Goal: Transaction & Acquisition: Purchase product/service

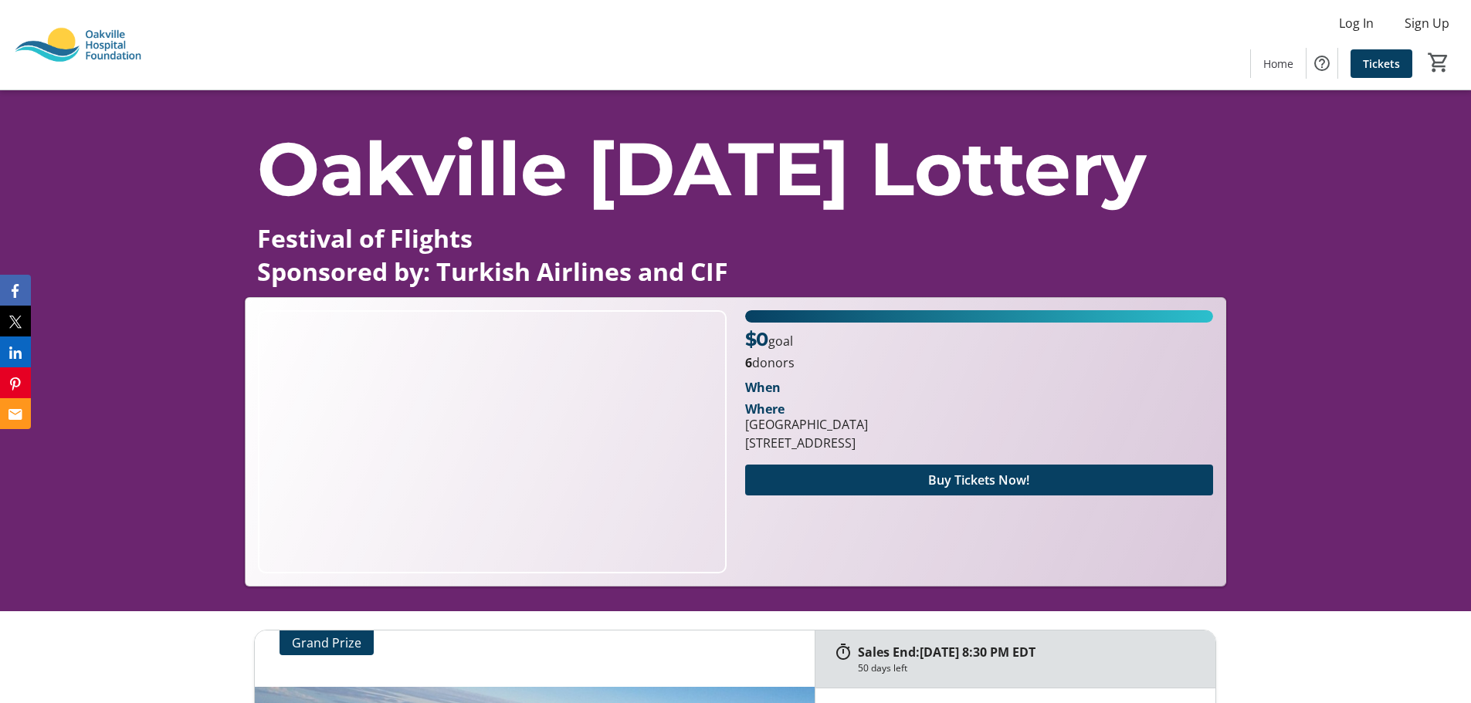
scroll to position [96, 0]
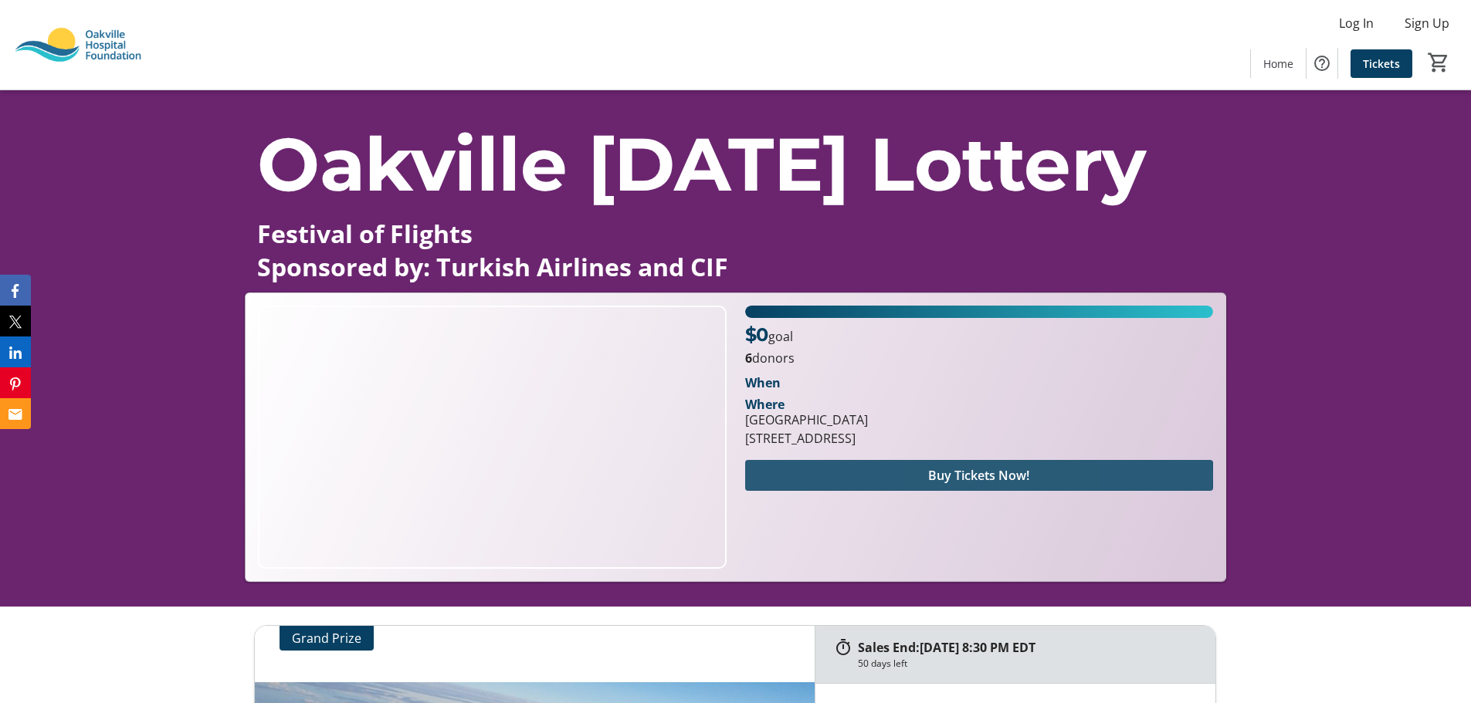
click at [959, 476] on span "Buy Tickets Now!" at bounding box center [978, 475] width 101 height 19
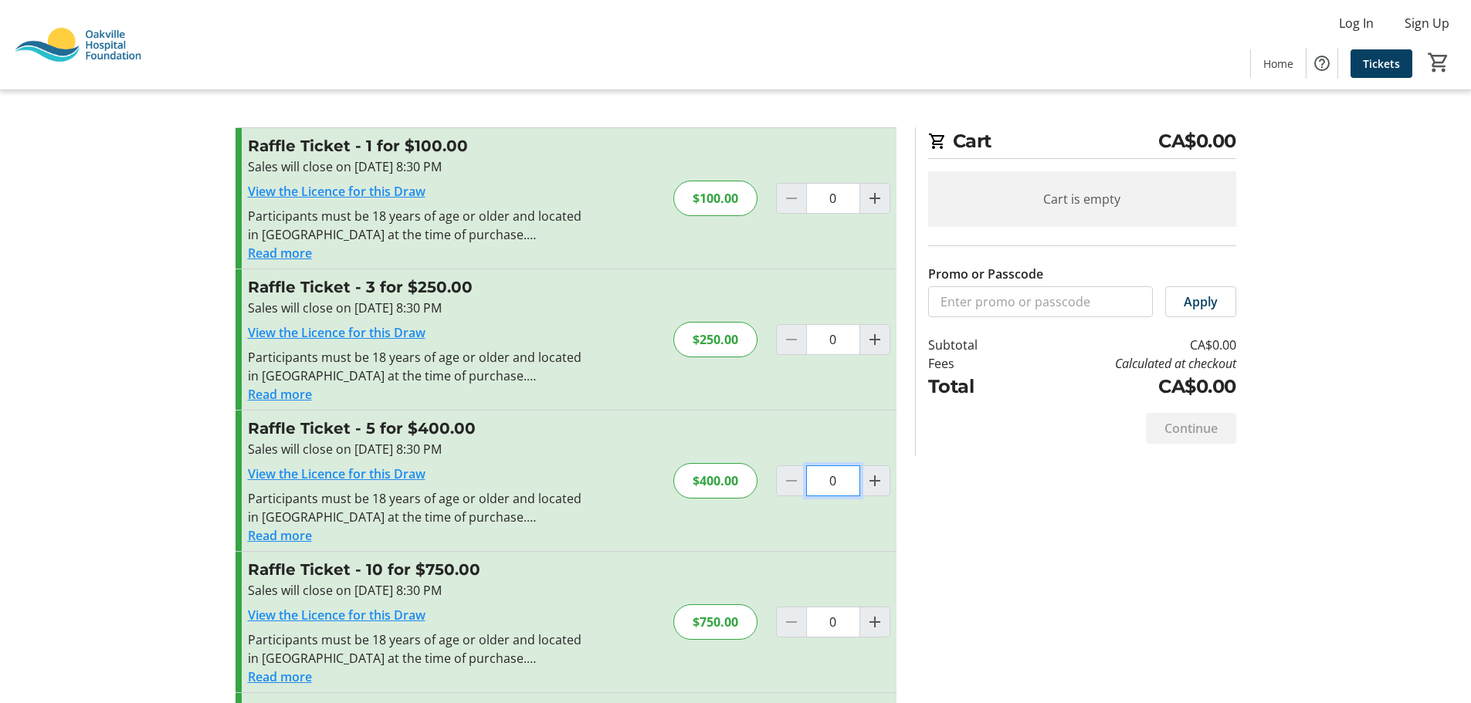
click at [824, 481] on input "0" at bounding box center [833, 481] width 54 height 31
click at [870, 482] on mat-icon "Increment by one" at bounding box center [874, 481] width 19 height 19
type input "1"
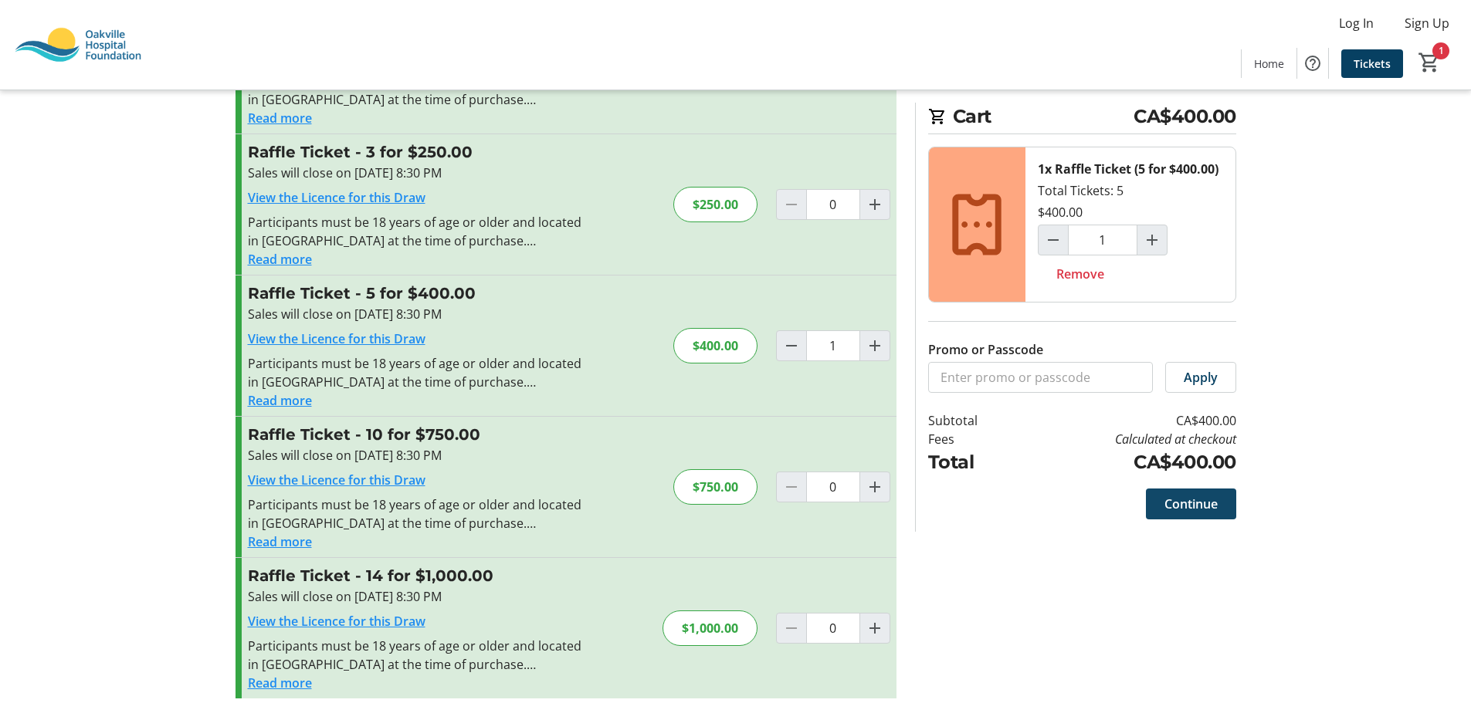
scroll to position [149, 0]
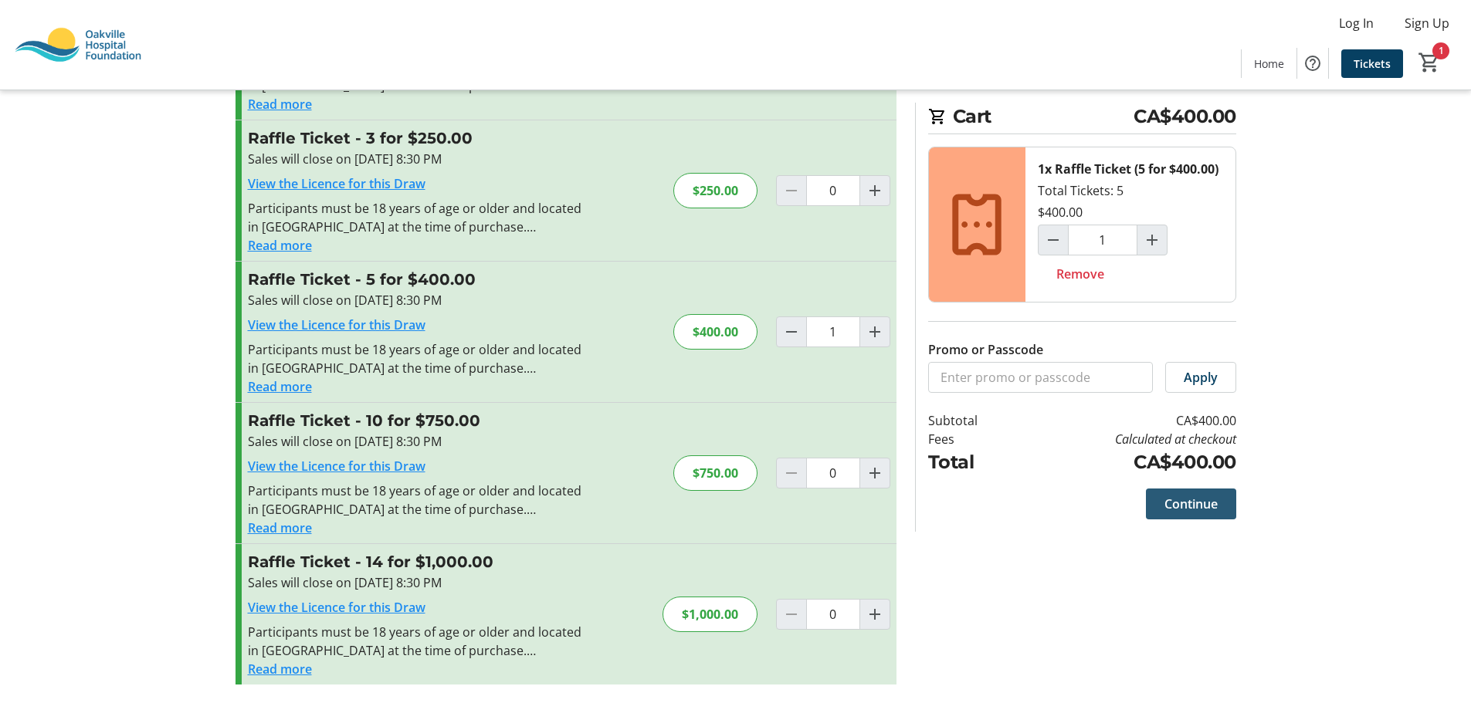
click at [1190, 501] on span "Continue" at bounding box center [1190, 504] width 53 height 19
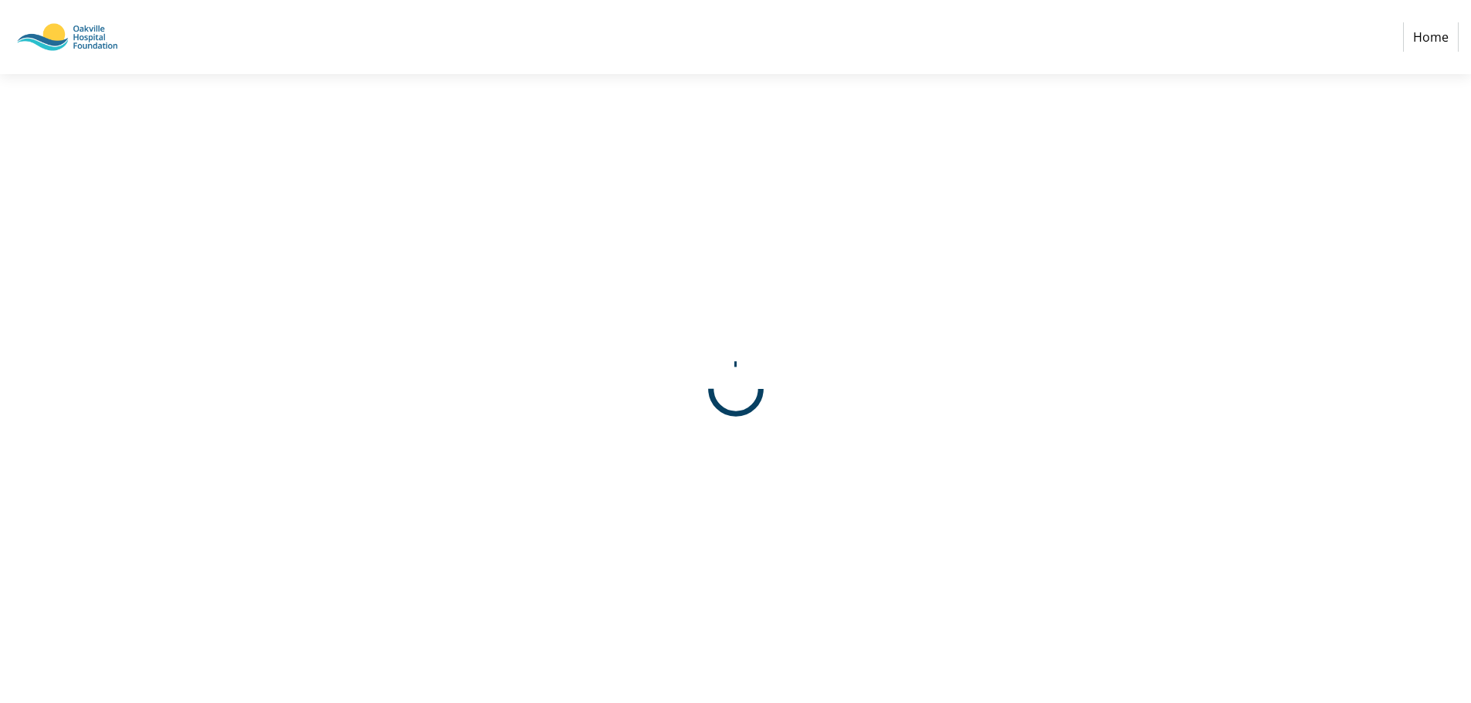
select select "CA"
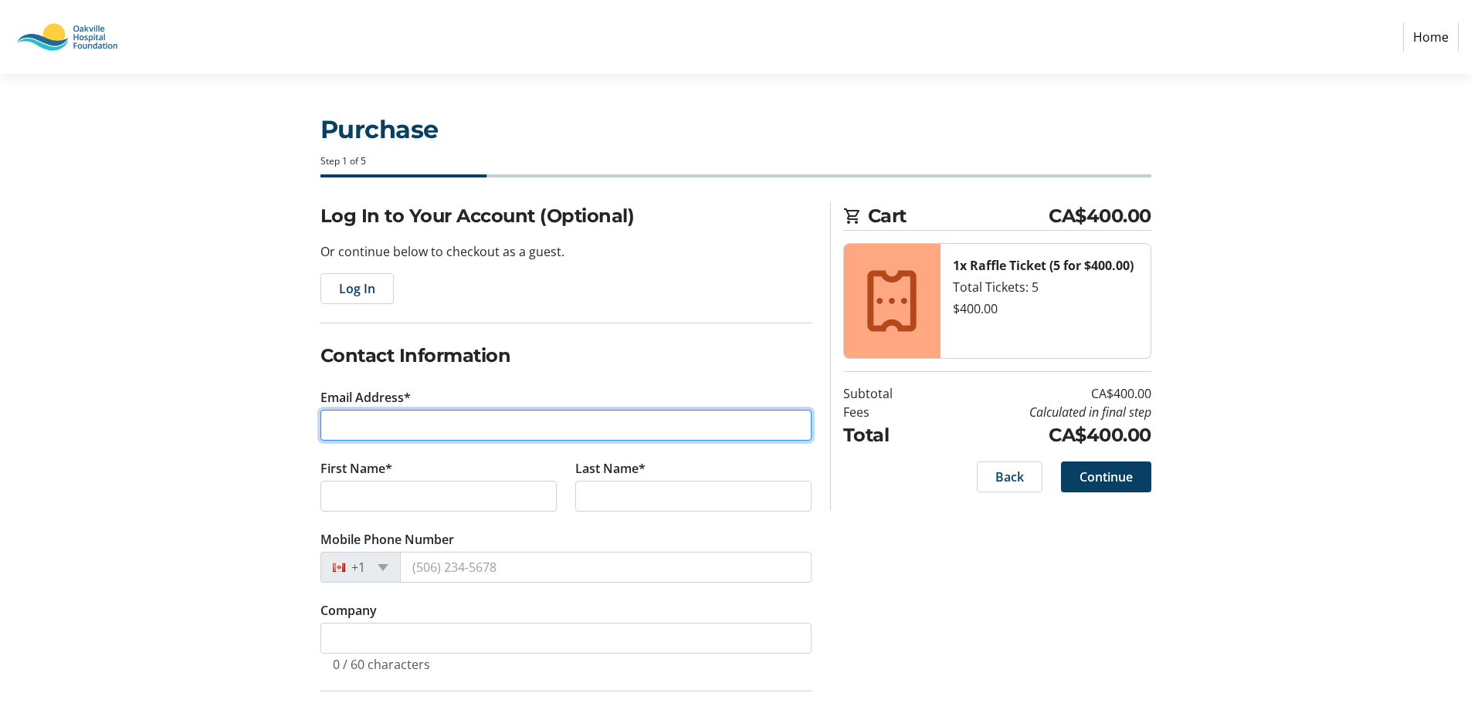
click at [335, 418] on input "Email Address*" at bounding box center [565, 425] width 491 height 31
type input "[PERSON_NAME][EMAIL_ADDRESS][PERSON_NAME][PERSON_NAME][DOMAIN_NAME]"
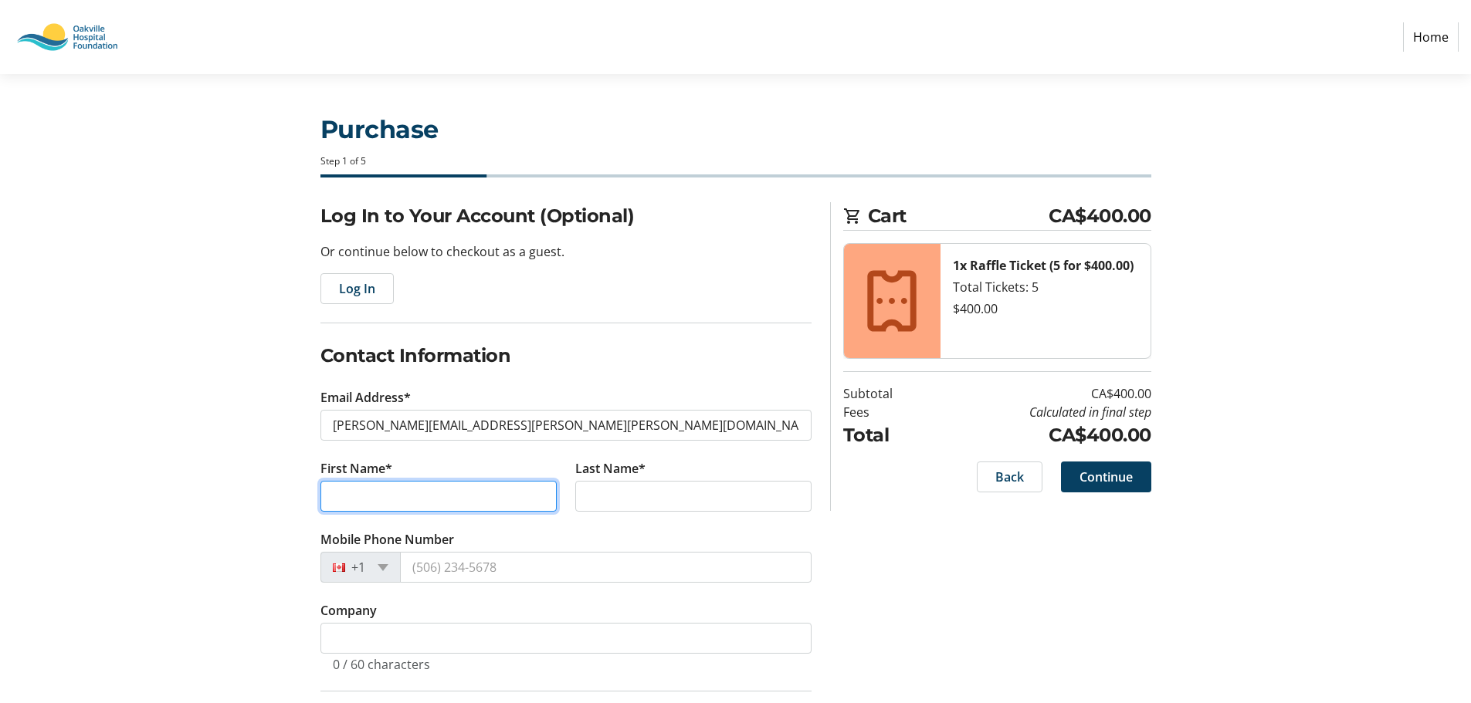
type input "[PERSON_NAME]"
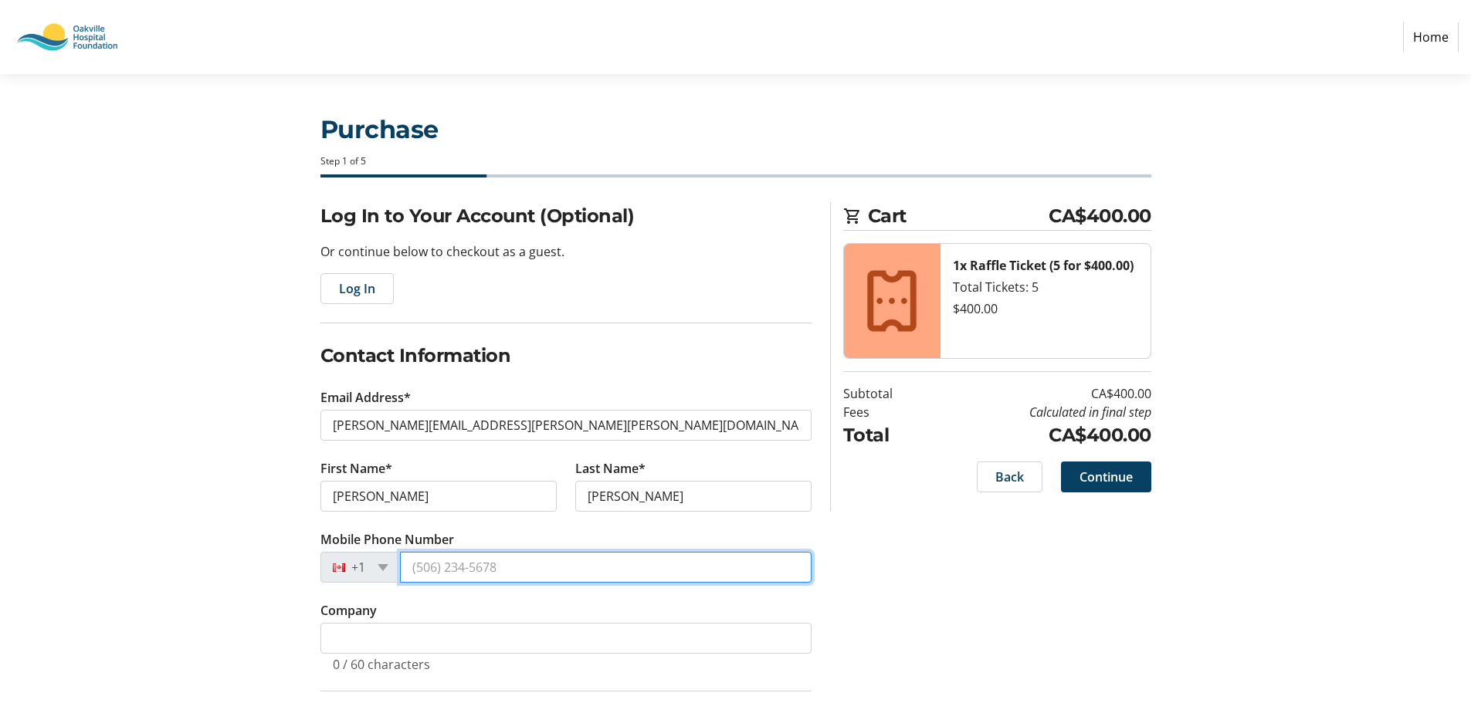
type input "[PHONE_NUMBER]"
type input "[STREET_ADDRESS]"
type input "parkland"
type input "33076"
select select "US"
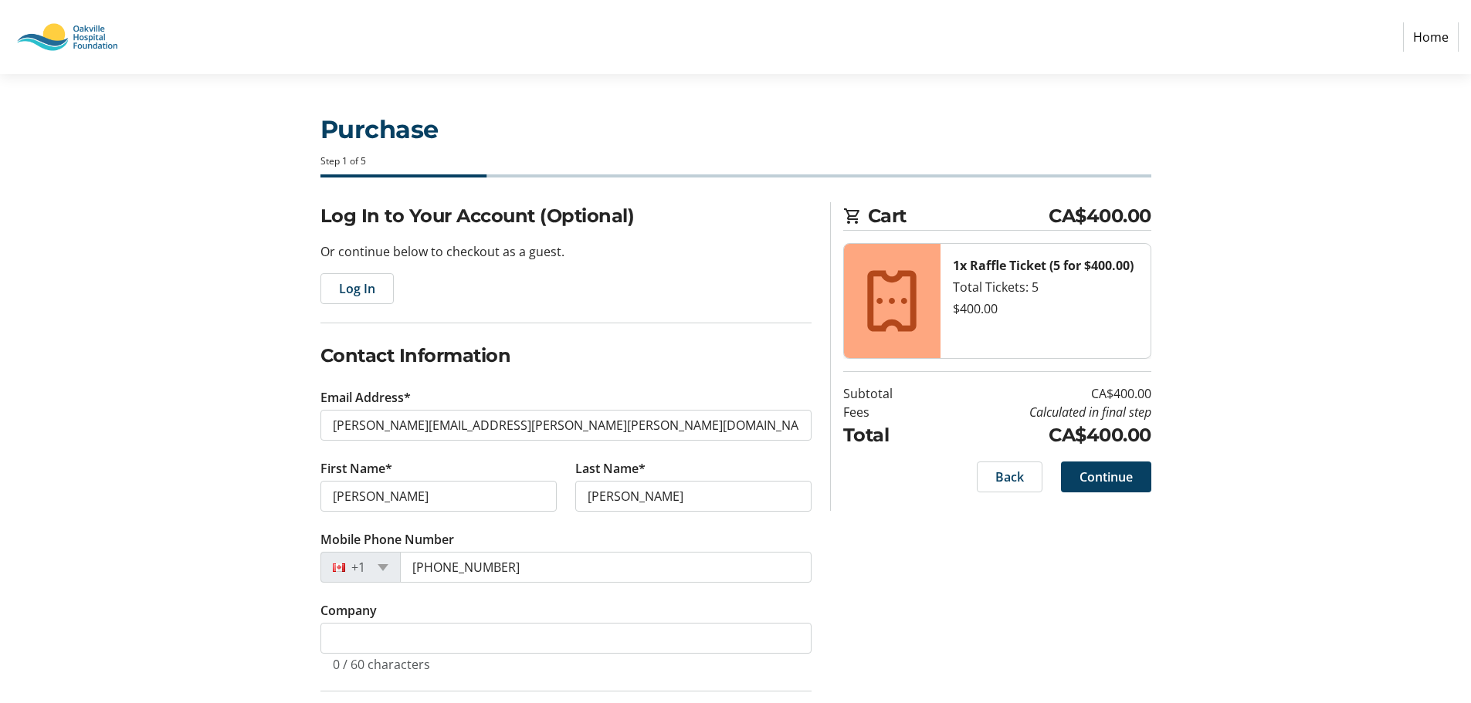
select select "FL"
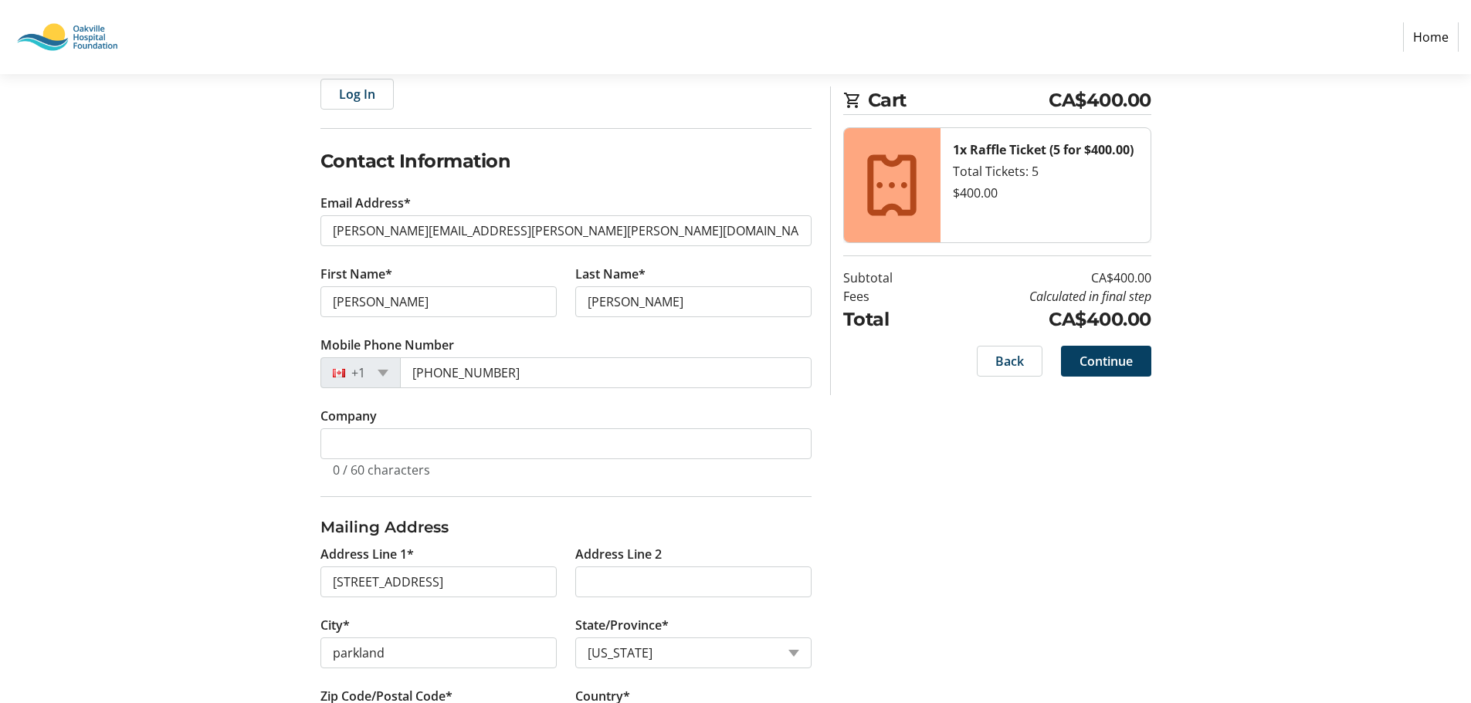
scroll to position [212, 0]
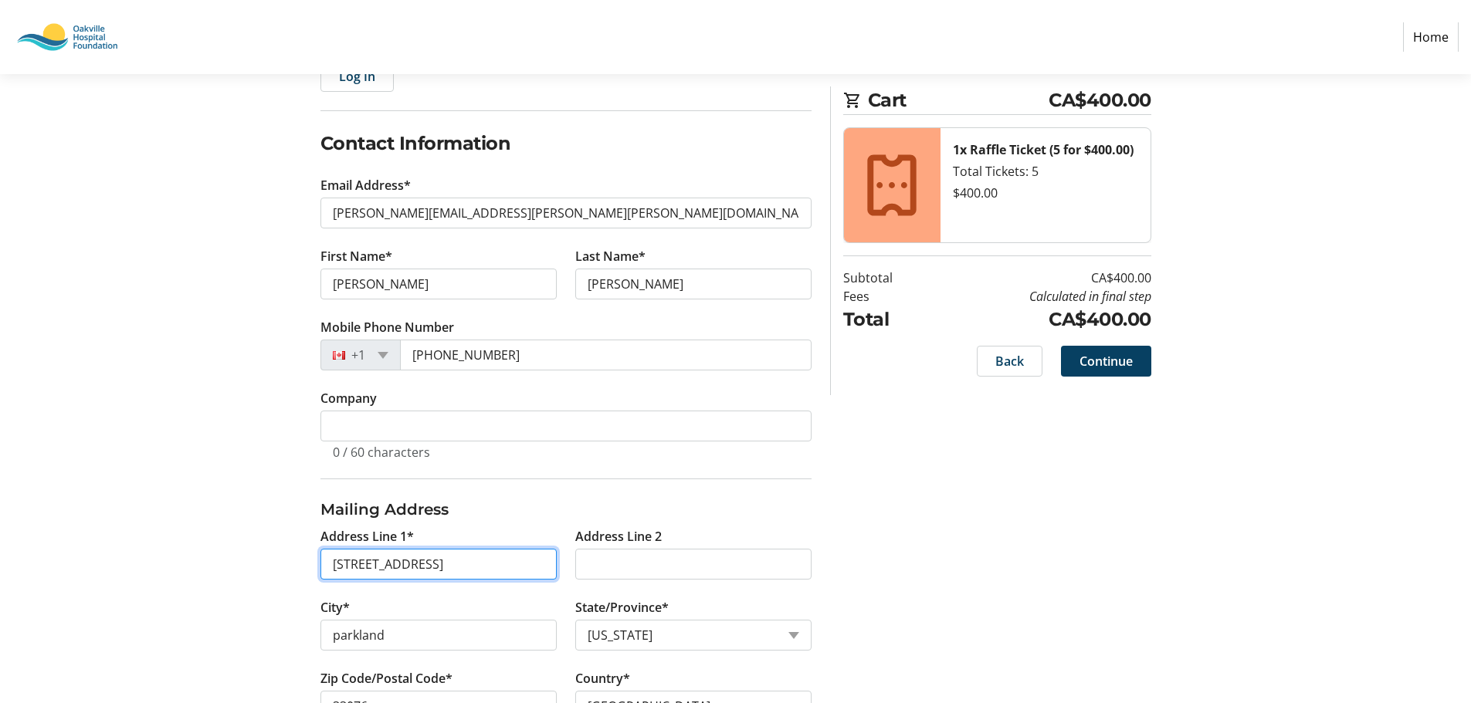
drag, startPoint x: 444, startPoint y: 567, endPoint x: 311, endPoint y: 574, distance: 133.0
click at [311, 574] on tr-form-field "Address Line 1* [STREET_ADDRESS]" at bounding box center [438, 562] width 255 height 71
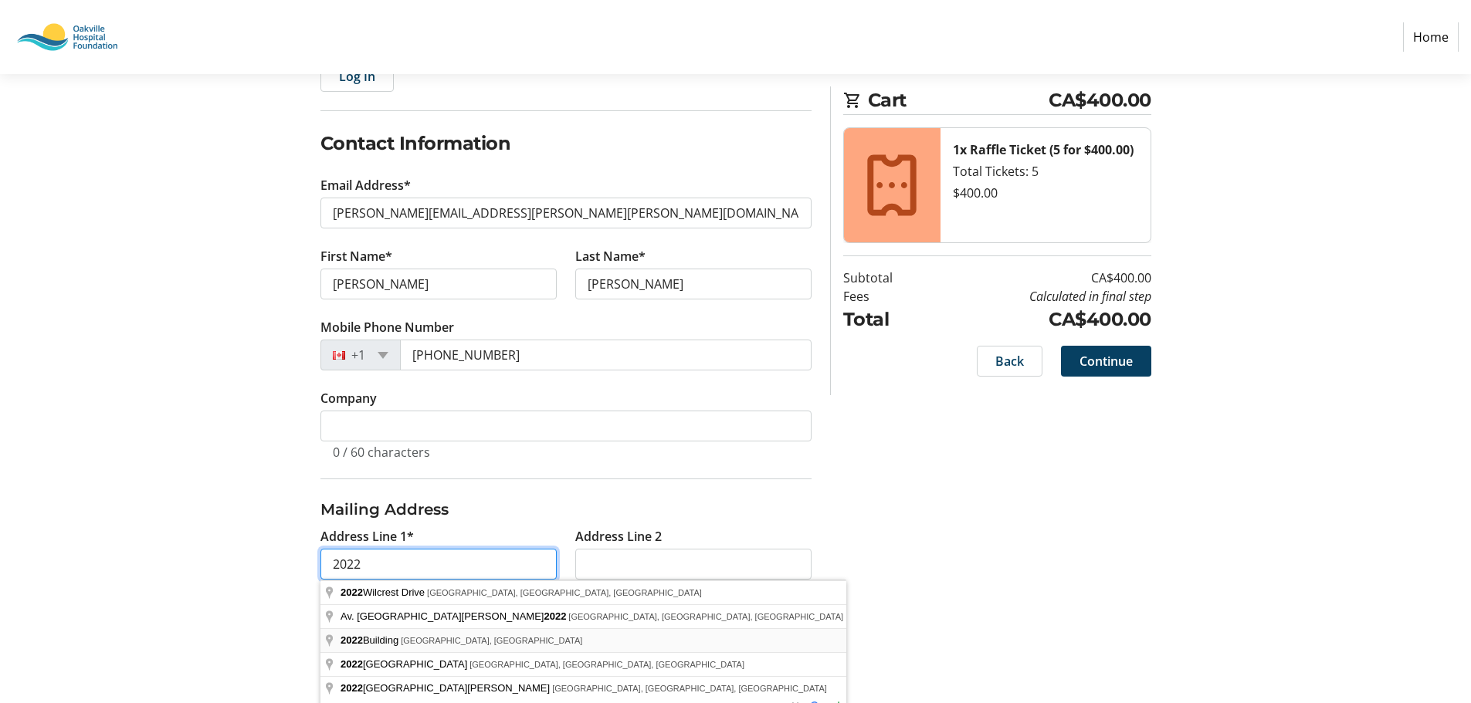
type input "2022 Montcrest Court"
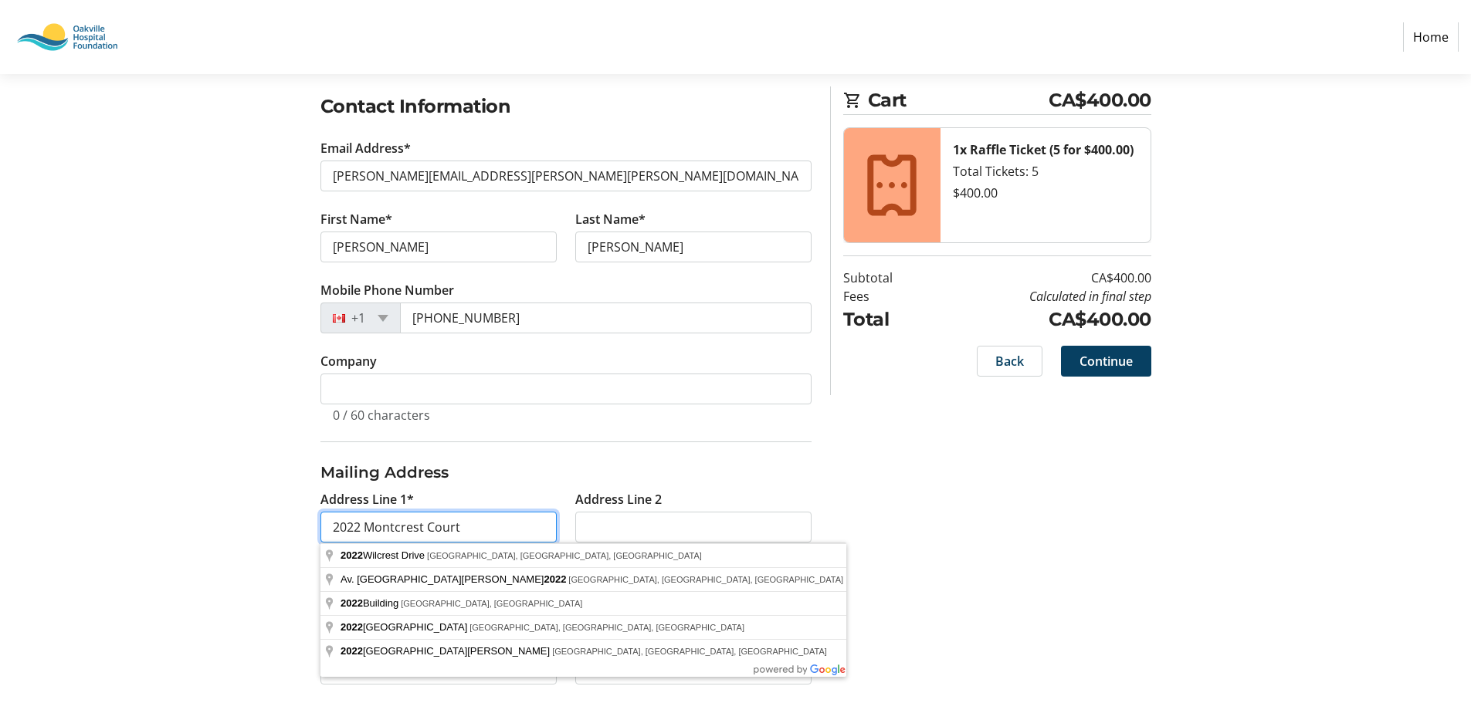
scroll to position [270, 0]
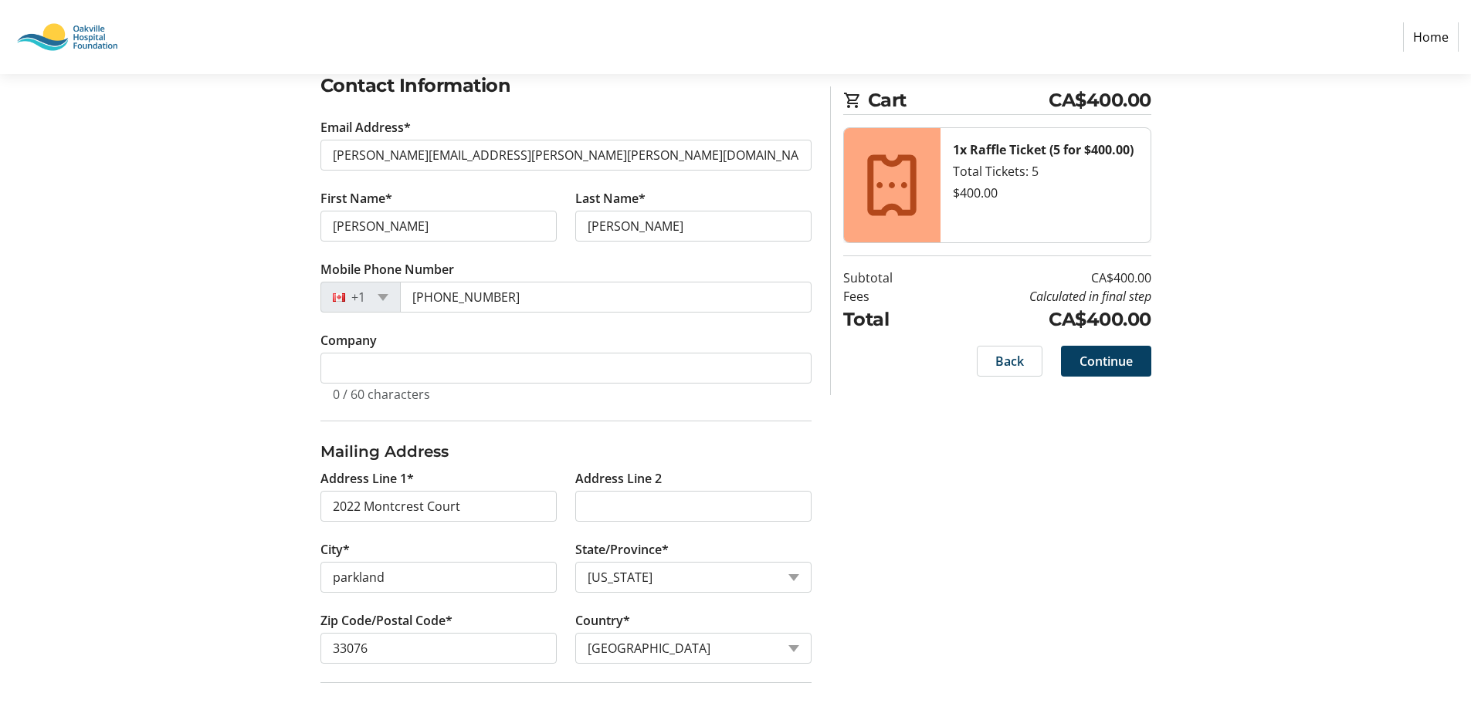
click at [703, 594] on tr-form-field "State/Province* State or Province State or Province [US_STATE][GEOGRAPHIC_DATA]…" at bounding box center [693, 575] width 236 height 71
drag, startPoint x: 413, startPoint y: 588, endPoint x: 220, endPoint y: 559, distance: 195.2
click at [220, 559] on section "Purchase Step 1 of 5 Cart CA$400.00 1x Raffle Ticket (5 for $400.00) Total Tick…" at bounding box center [735, 338] width 1471 height 1068
type input "[GEOGRAPHIC_DATA]"
click at [642, 581] on select "State or Province State or [GEOGRAPHIC_DATA][US_STATE][GEOGRAPHIC_DATA] [US_STA…" at bounding box center [693, 577] width 236 height 31
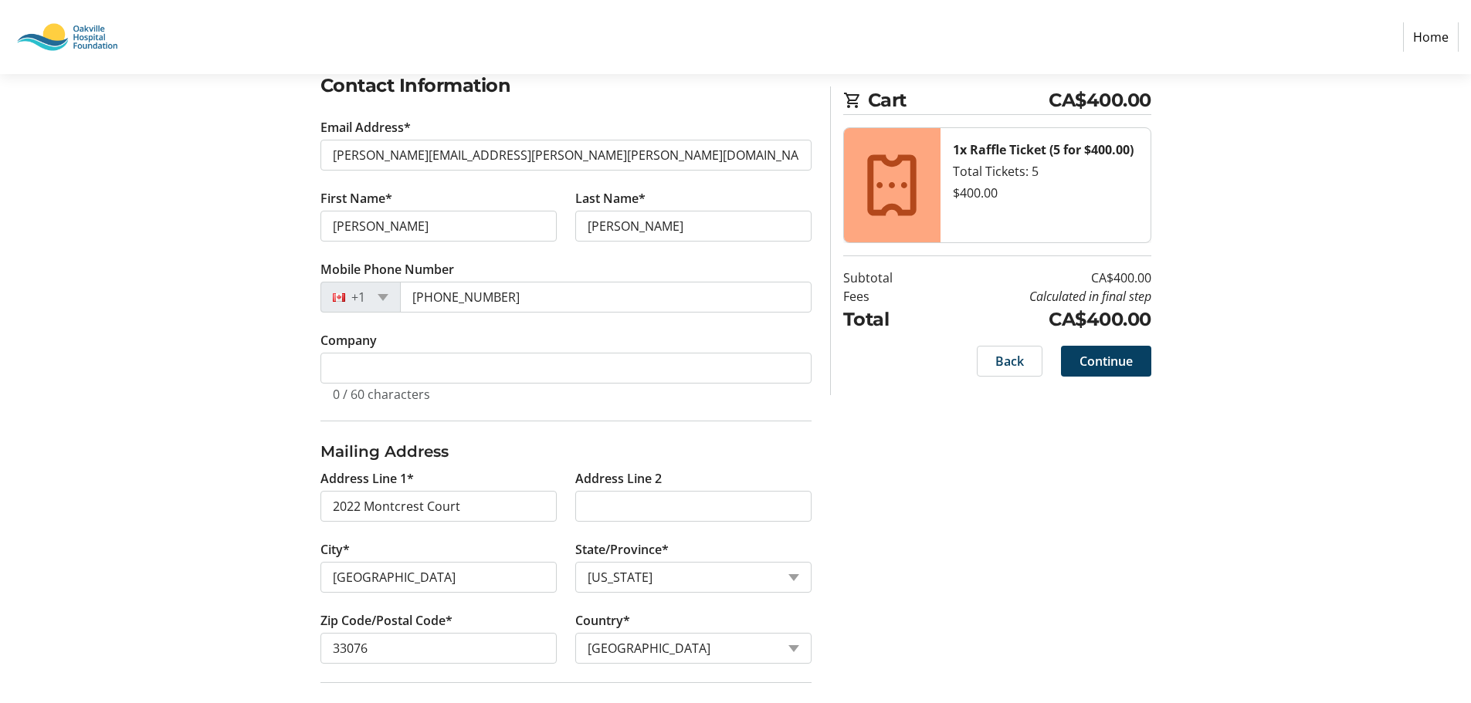
click at [864, 595] on div "Log In to Your Account (Optional) Or continue below to checkout as a guest. Log…" at bounding box center [735, 402] width 1019 height 940
click at [645, 574] on select "State or Province State or [GEOGRAPHIC_DATA][US_STATE][GEOGRAPHIC_DATA] [US_STA…" at bounding box center [693, 577] width 236 height 31
drag, startPoint x: 645, startPoint y: 580, endPoint x: 590, endPoint y: 579, distance: 54.8
click at [590, 579] on select "State or Province State or [GEOGRAPHIC_DATA][US_STATE][GEOGRAPHIC_DATA] [US_STA…" at bounding box center [693, 577] width 236 height 31
click at [578, 570] on select "State or Province State or [GEOGRAPHIC_DATA][US_STATE][GEOGRAPHIC_DATA] [US_STA…" at bounding box center [693, 577] width 236 height 31
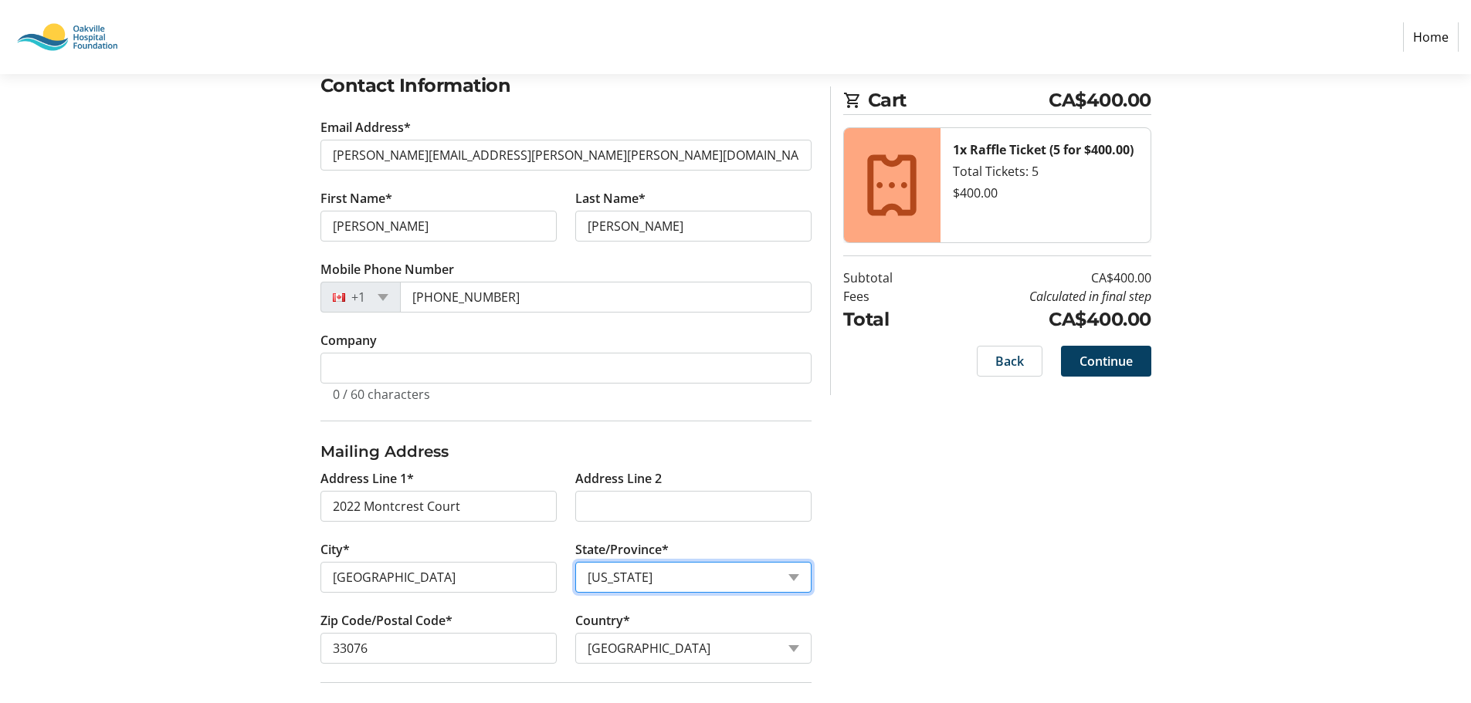
click at [578, 570] on select "State or Province State or [GEOGRAPHIC_DATA][US_STATE][GEOGRAPHIC_DATA] [US_STA…" at bounding box center [693, 577] width 236 height 31
click at [601, 573] on select "State or Province State or [GEOGRAPHIC_DATA][US_STATE][GEOGRAPHIC_DATA] [US_STA…" at bounding box center [693, 577] width 236 height 31
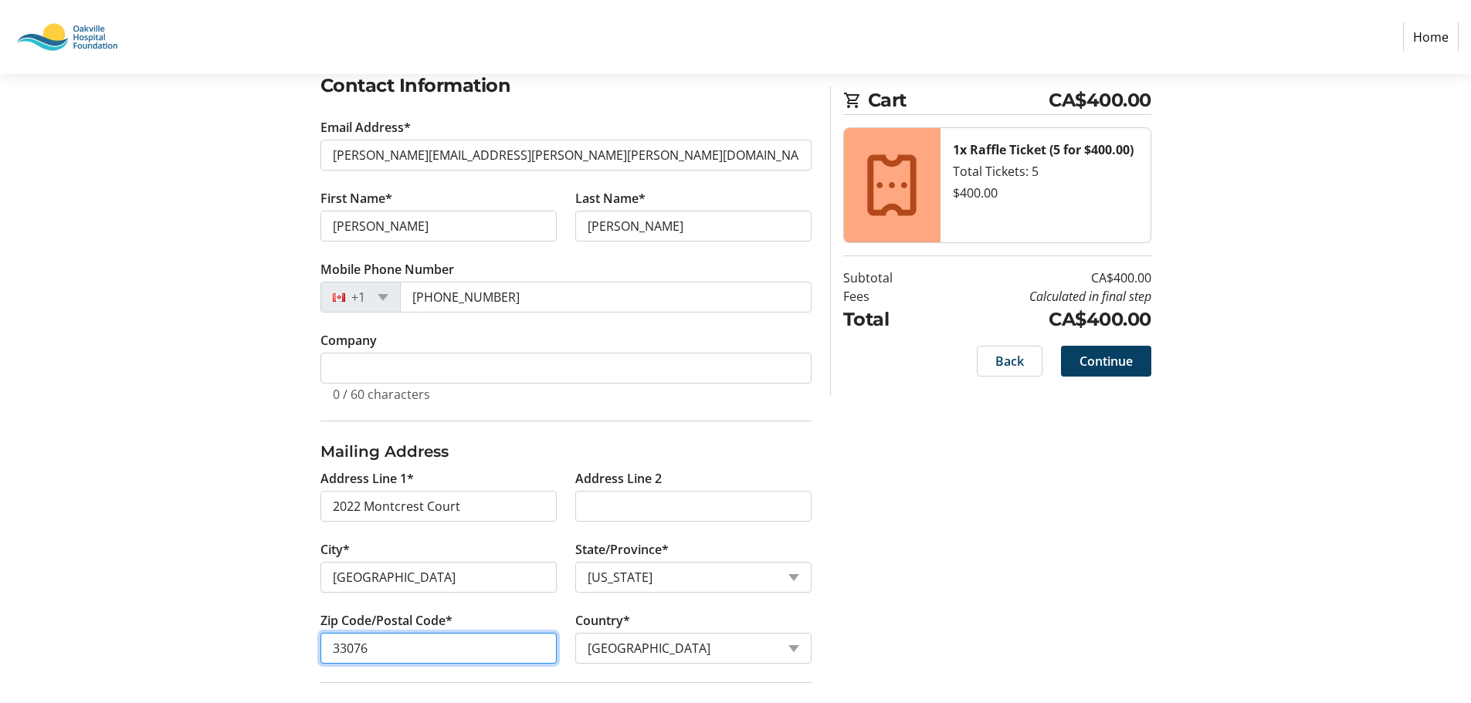
click at [421, 655] on input "33076" at bounding box center [438, 648] width 236 height 31
type input "3"
type input "6"
type input "L5M 4Y2"
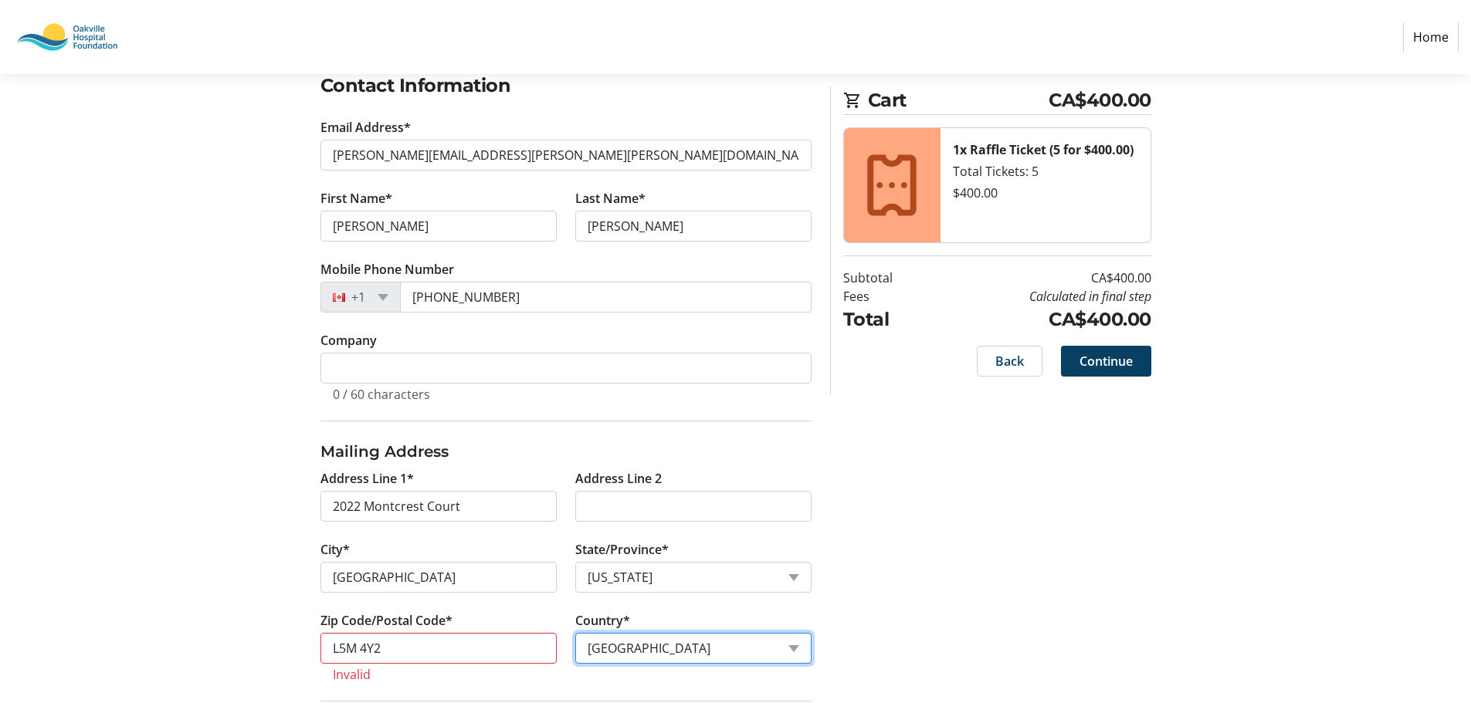
click at [675, 645] on select "Country Country [GEOGRAPHIC_DATA] [GEOGRAPHIC_DATA] [GEOGRAPHIC_DATA] [GEOGRAPH…" at bounding box center [693, 648] width 236 height 31
select select "CA"
click at [575, 652] on select "Country Country [GEOGRAPHIC_DATA] [GEOGRAPHIC_DATA] [GEOGRAPHIC_DATA] [GEOGRAPH…" at bounding box center [693, 648] width 236 height 31
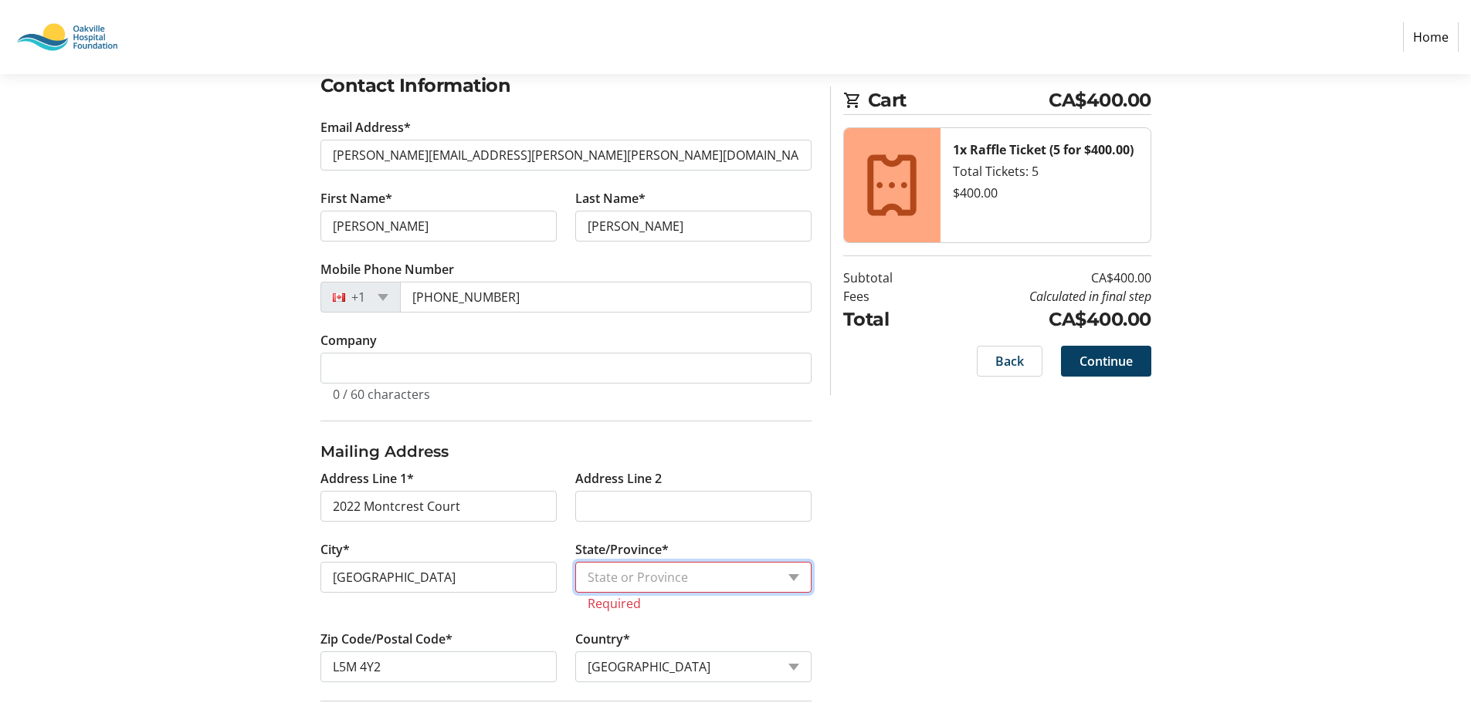
click at [606, 572] on select "State or Province State or Province [GEOGRAPHIC_DATA] [GEOGRAPHIC_DATA] [GEOGRA…" at bounding box center [693, 577] width 236 height 31
select select "ON"
click at [575, 562] on select "State or Province State or Province [GEOGRAPHIC_DATA] [GEOGRAPHIC_DATA] [GEOGRA…" at bounding box center [693, 577] width 236 height 31
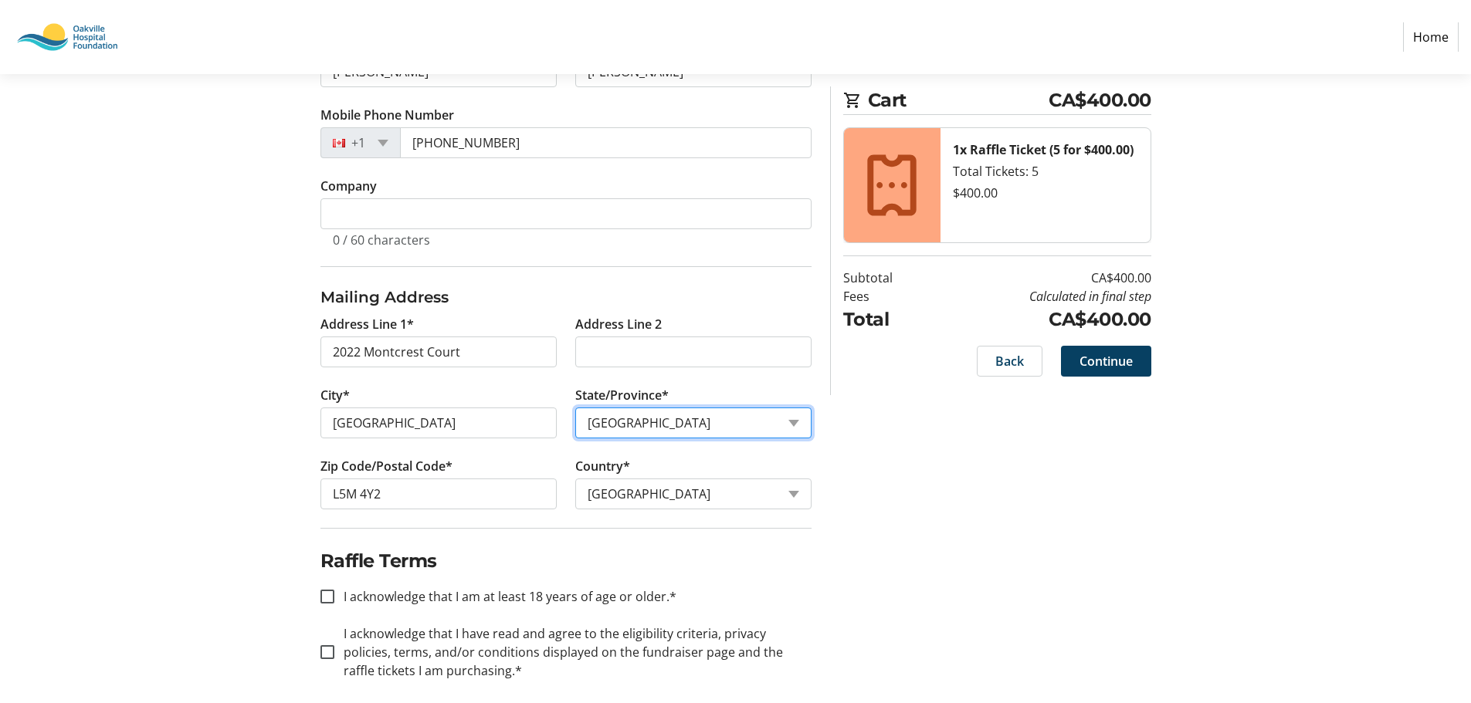
scroll to position [438, 0]
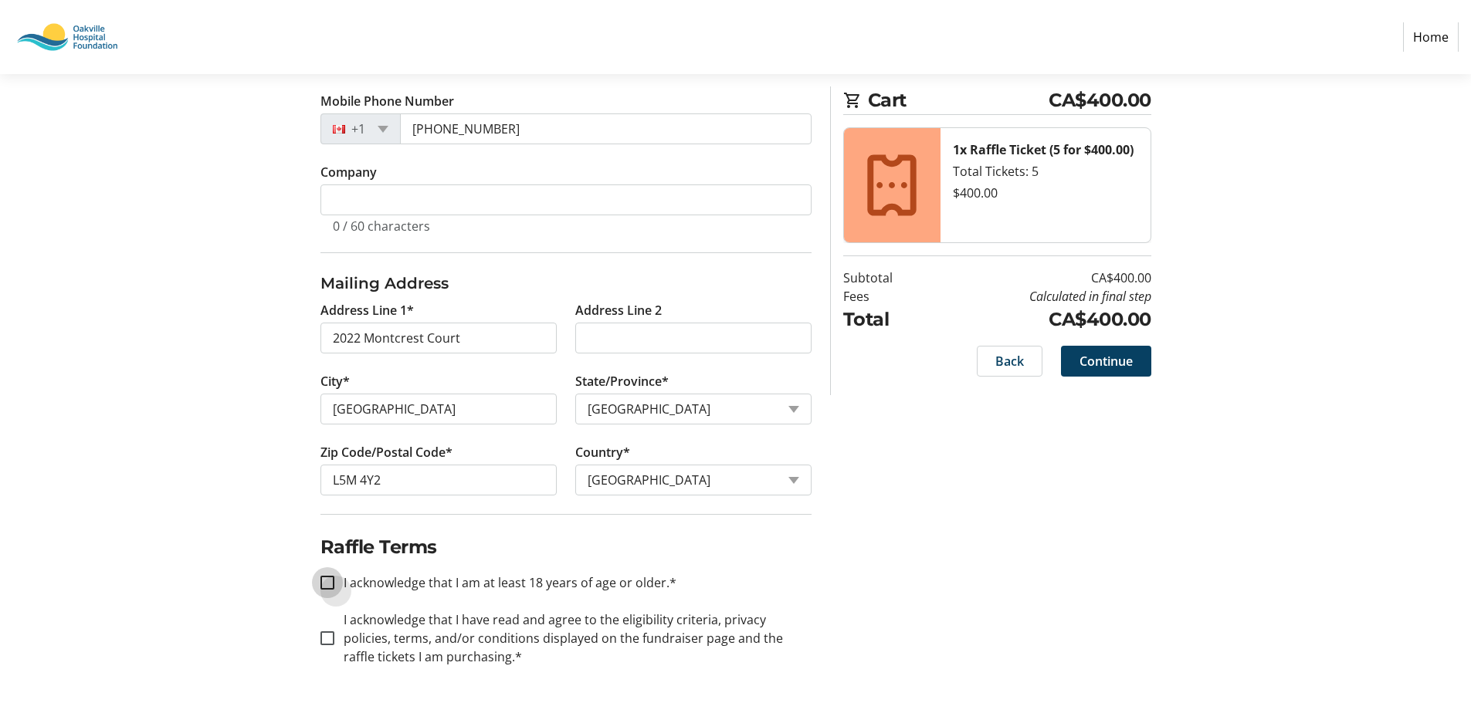
click at [328, 587] on input "I acknowledge that I am at least 18 years of age or older.*" at bounding box center [327, 583] width 14 height 14
checkbox input "true"
click at [330, 641] on input "I acknowledge that I have read and agree to the eligibility criteria, privacy p…" at bounding box center [327, 638] width 14 height 14
checkbox input "true"
click at [1109, 363] on span "Continue" at bounding box center [1105, 361] width 53 height 19
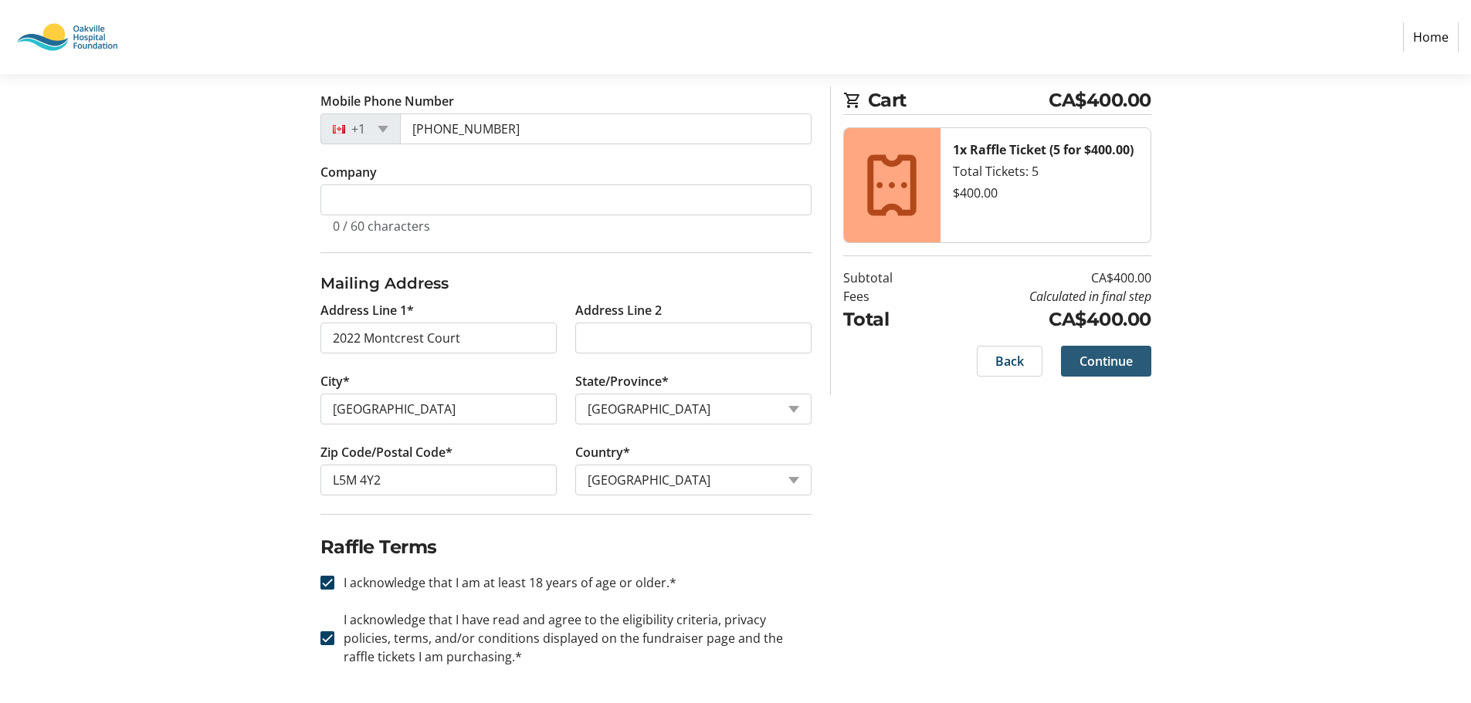
click at [1109, 363] on div "Back Continue" at bounding box center [997, 361] width 308 height 31
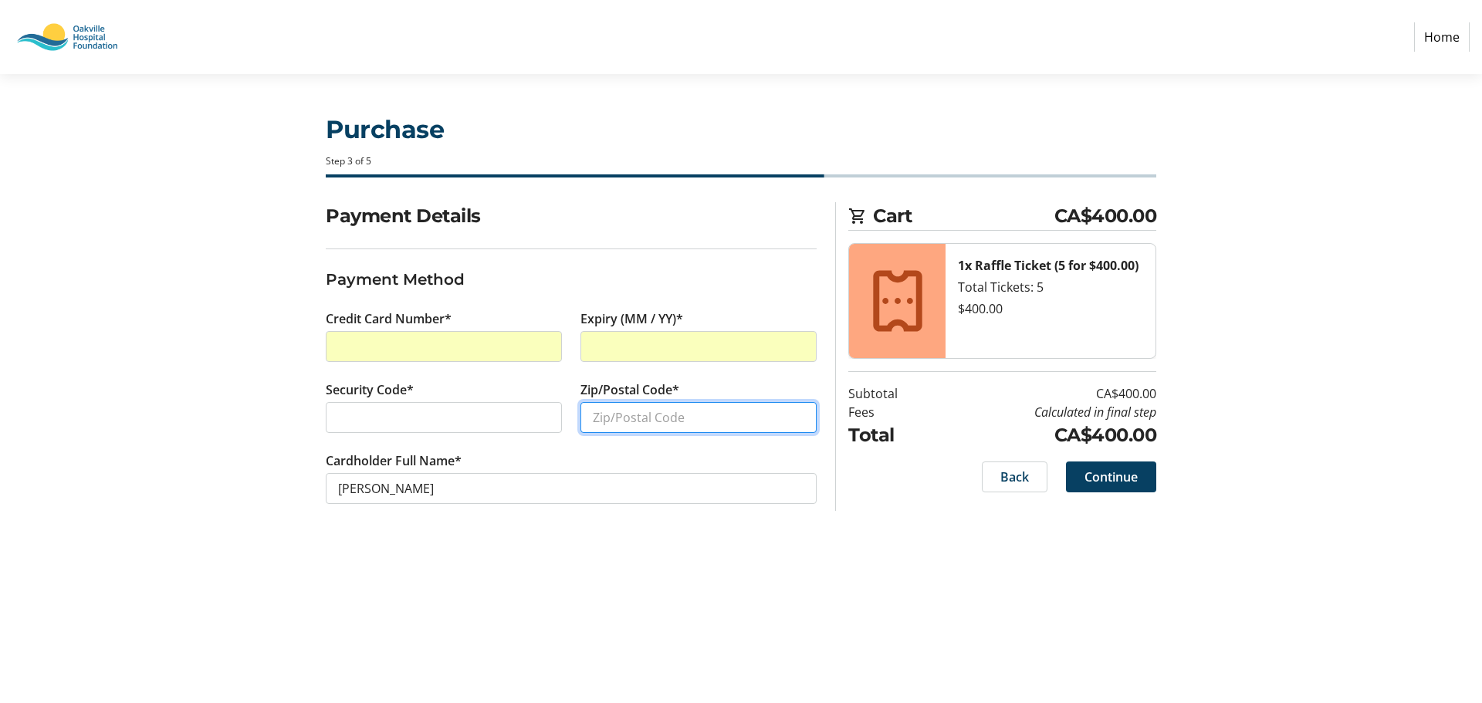
click at [606, 423] on input "Zip/Postal Code*" at bounding box center [699, 417] width 236 height 31
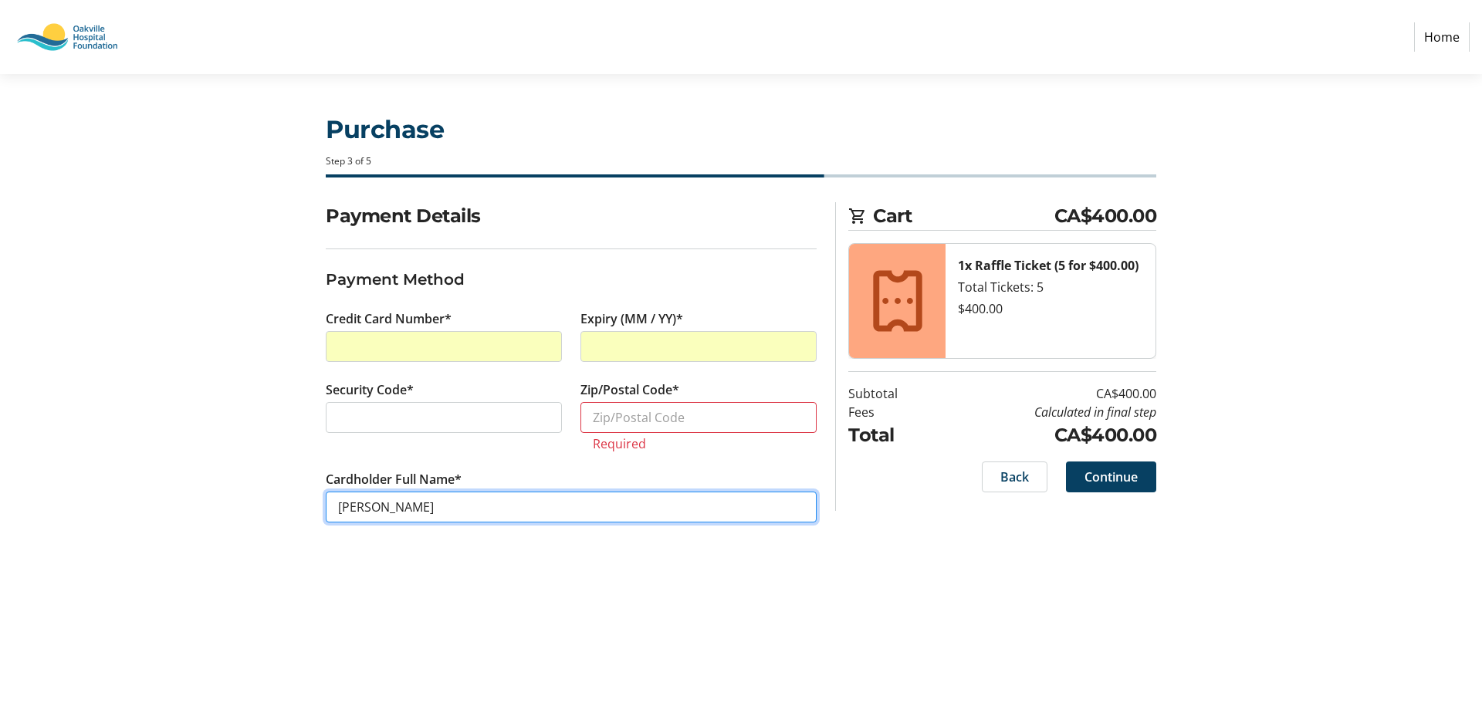
click at [373, 492] on input "[PERSON_NAME]" at bounding box center [571, 507] width 491 height 31
type input "[PERSON_NAME]"
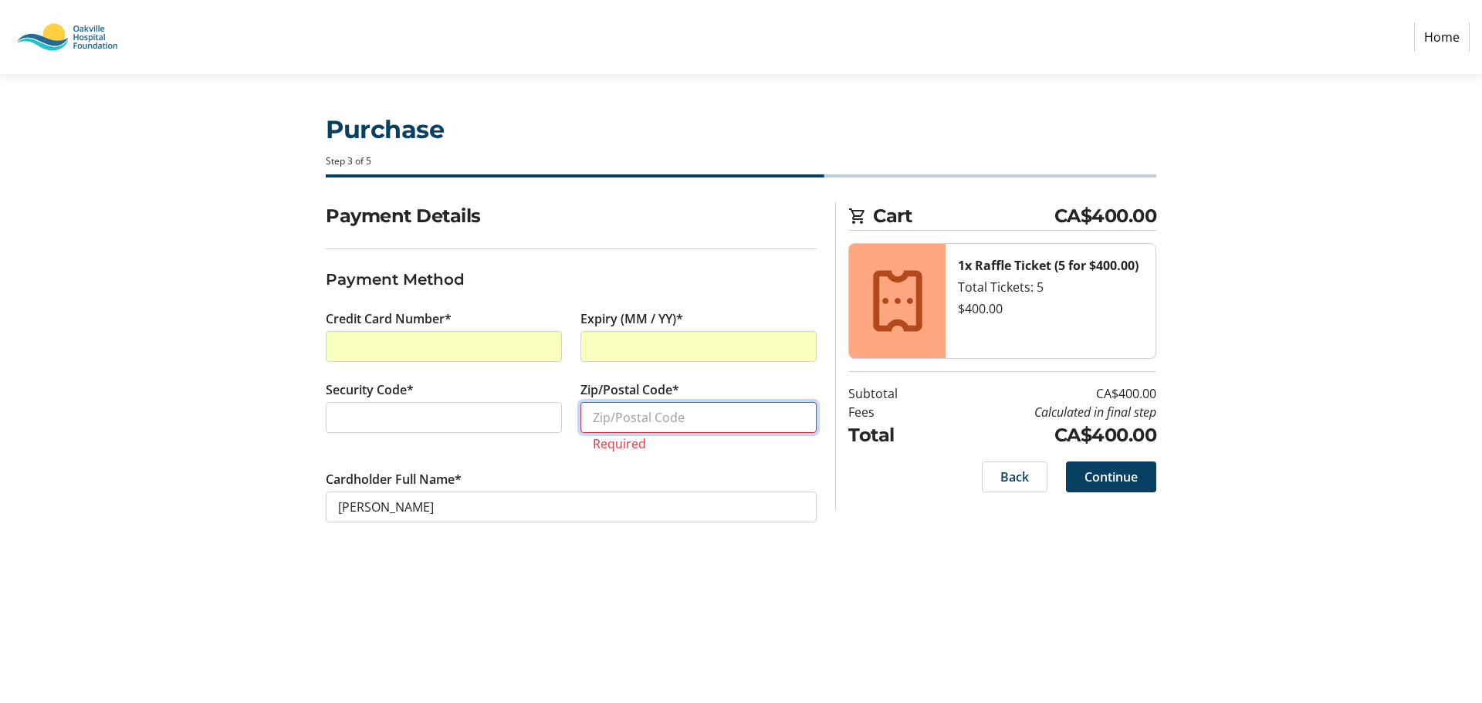
click at [620, 418] on input "Zip/Postal Code*" at bounding box center [699, 417] width 236 height 31
type input "L5M 4Y2"
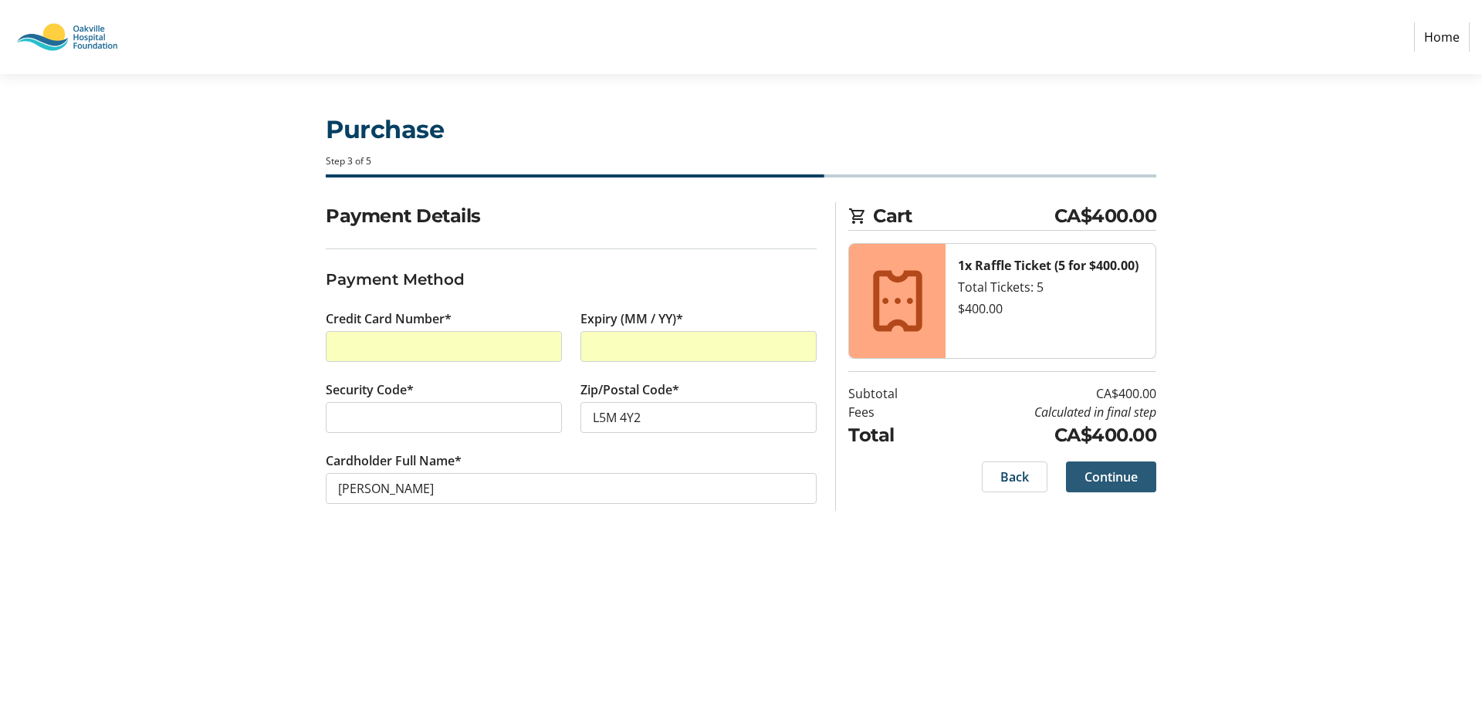
click at [1104, 478] on span "Continue" at bounding box center [1111, 477] width 53 height 19
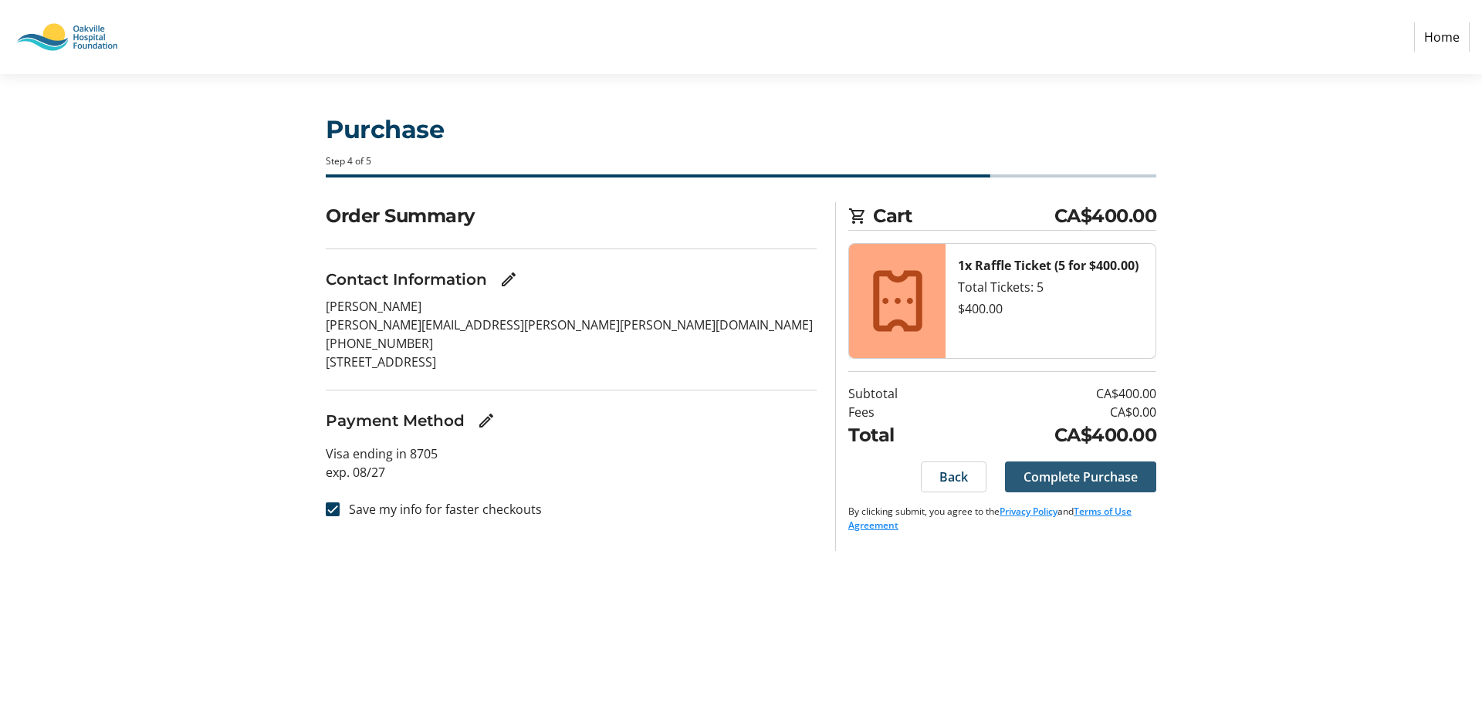
click at [1057, 476] on span "Complete Purchase" at bounding box center [1081, 477] width 114 height 19
